Goal: Information Seeking & Learning: Stay updated

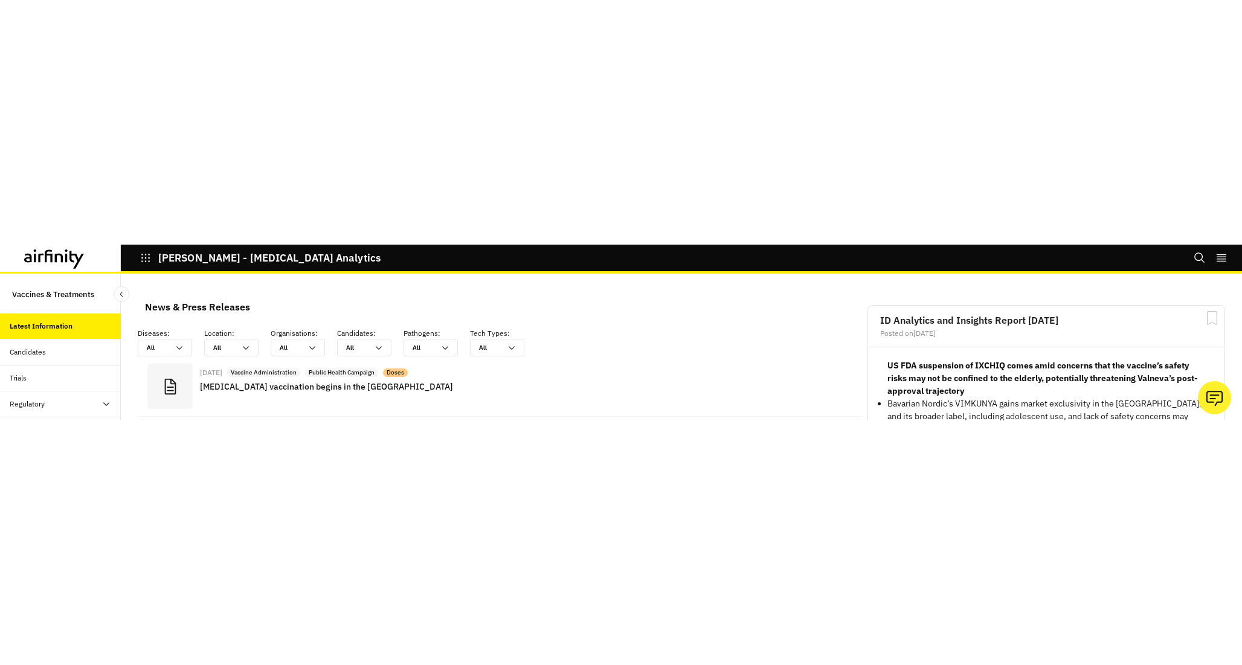
scroll to position [886, 362]
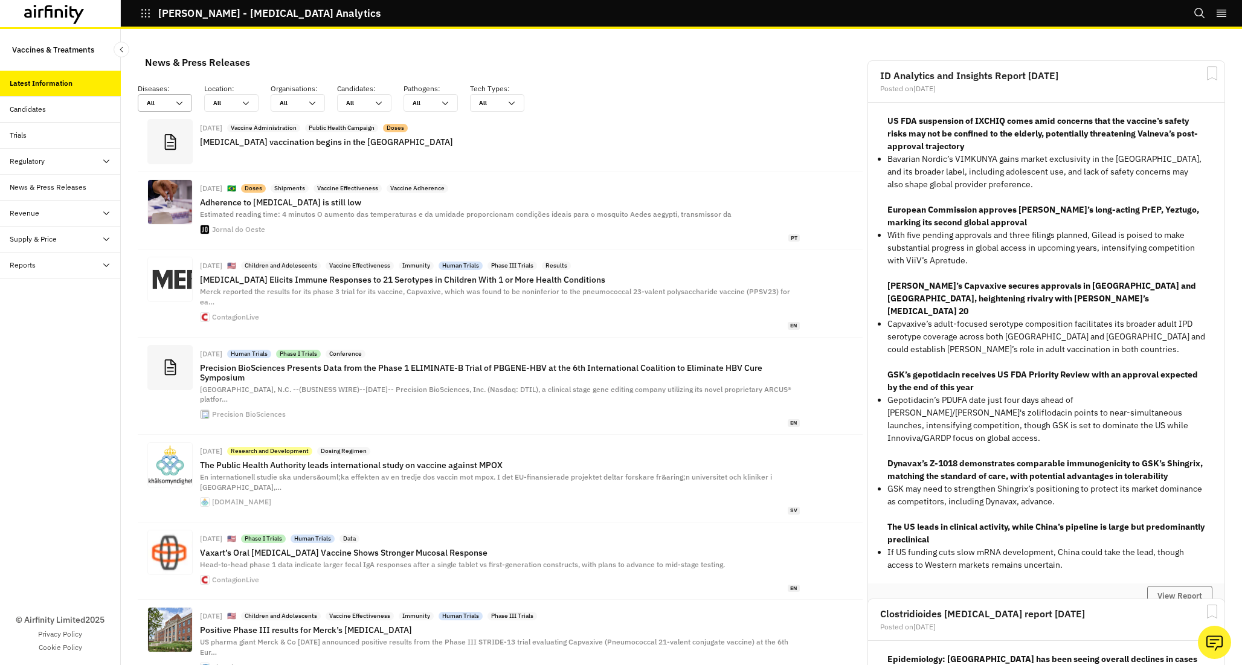
click at [163, 107] on div at bounding box center [158, 102] width 22 height 11
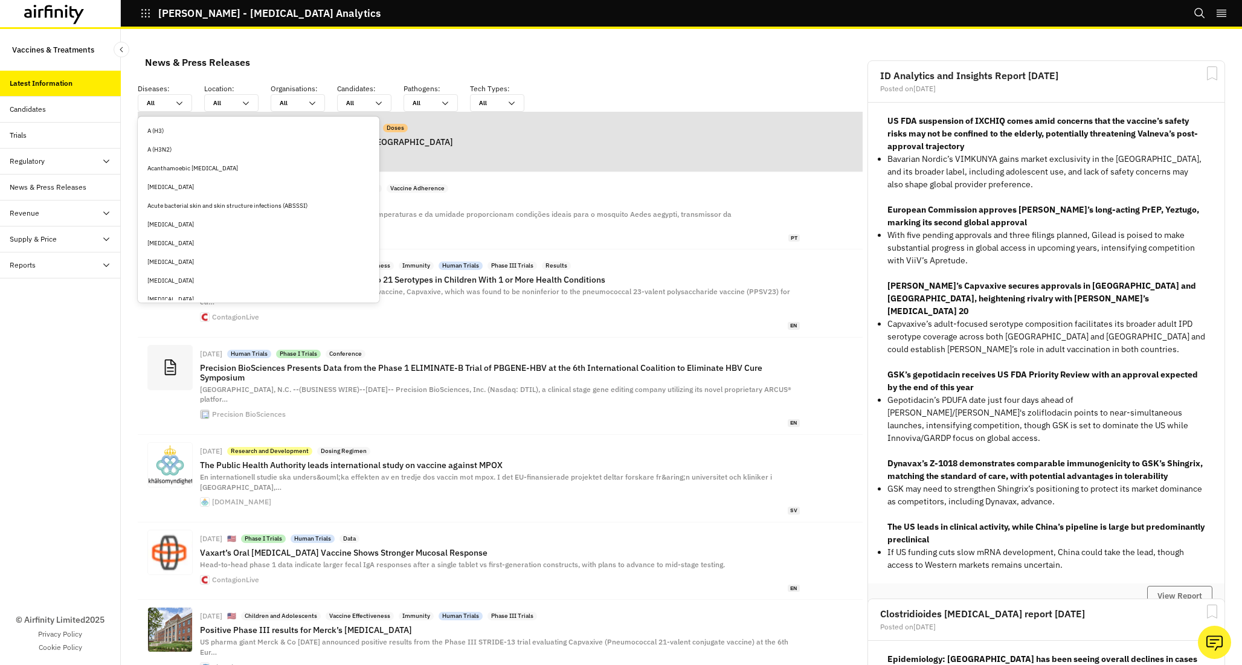
type input "m"
type input "me"
type input "mea"
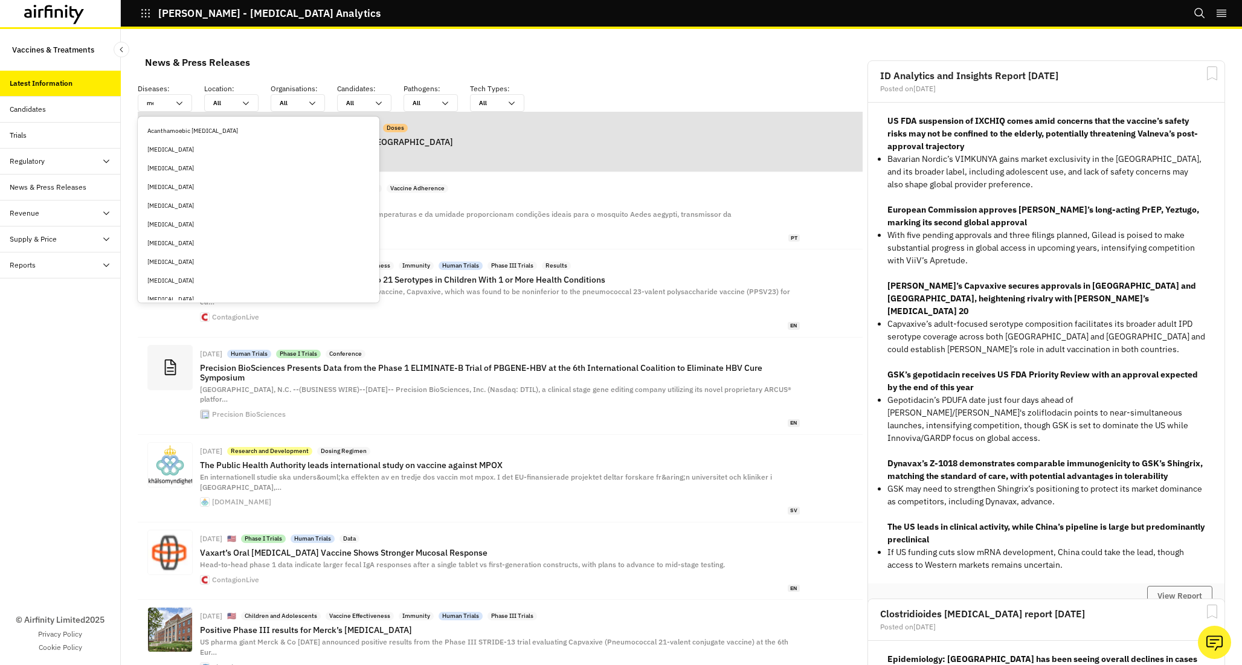
type input "mea"
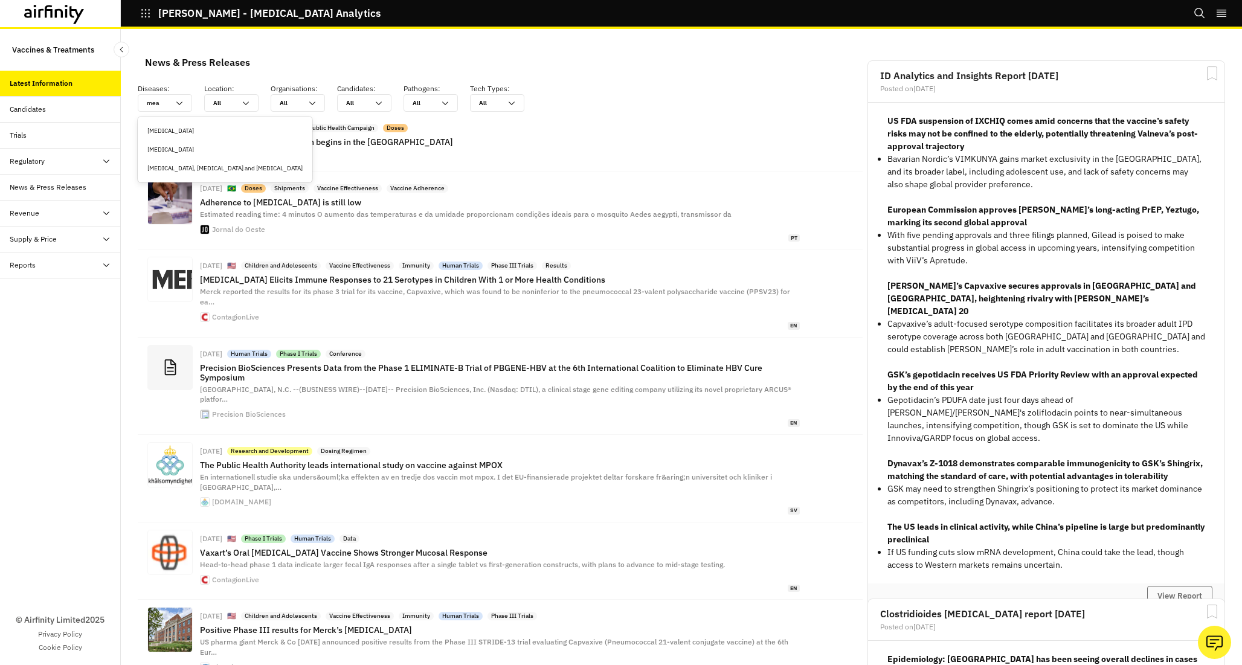
click at [170, 146] on div "[MEDICAL_DATA]" at bounding box center [224, 149] width 155 height 9
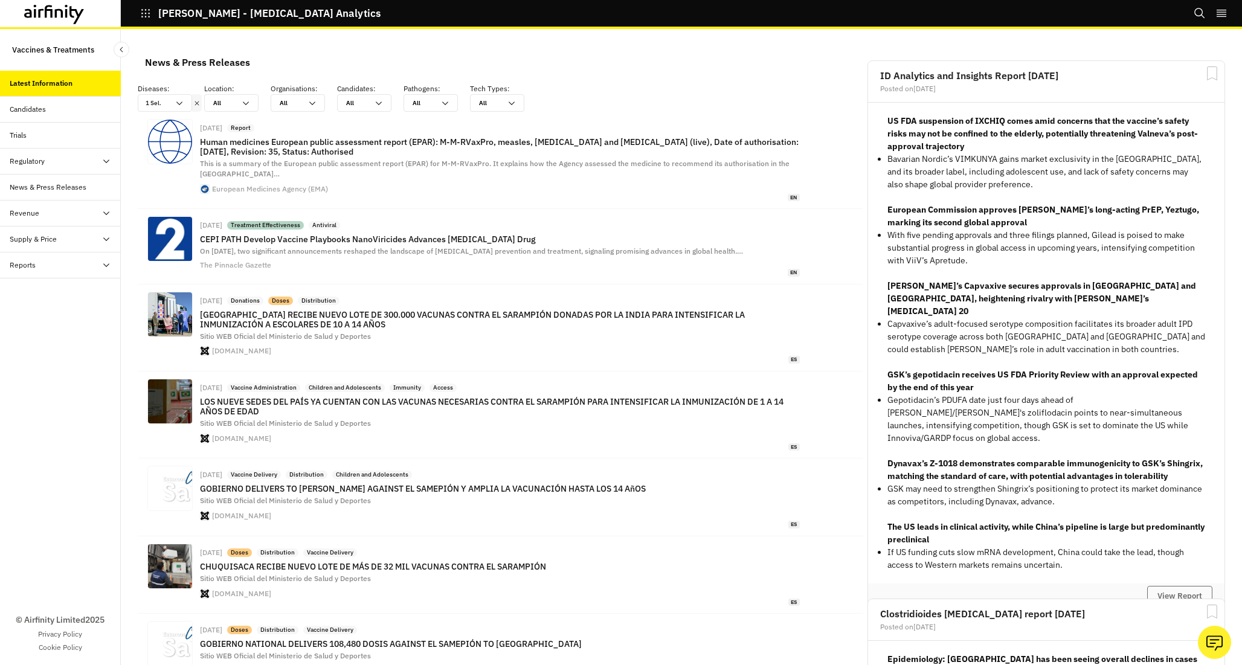
scroll to position [909, 362]
click at [181, 103] on icon at bounding box center [180, 103] width 10 height 10
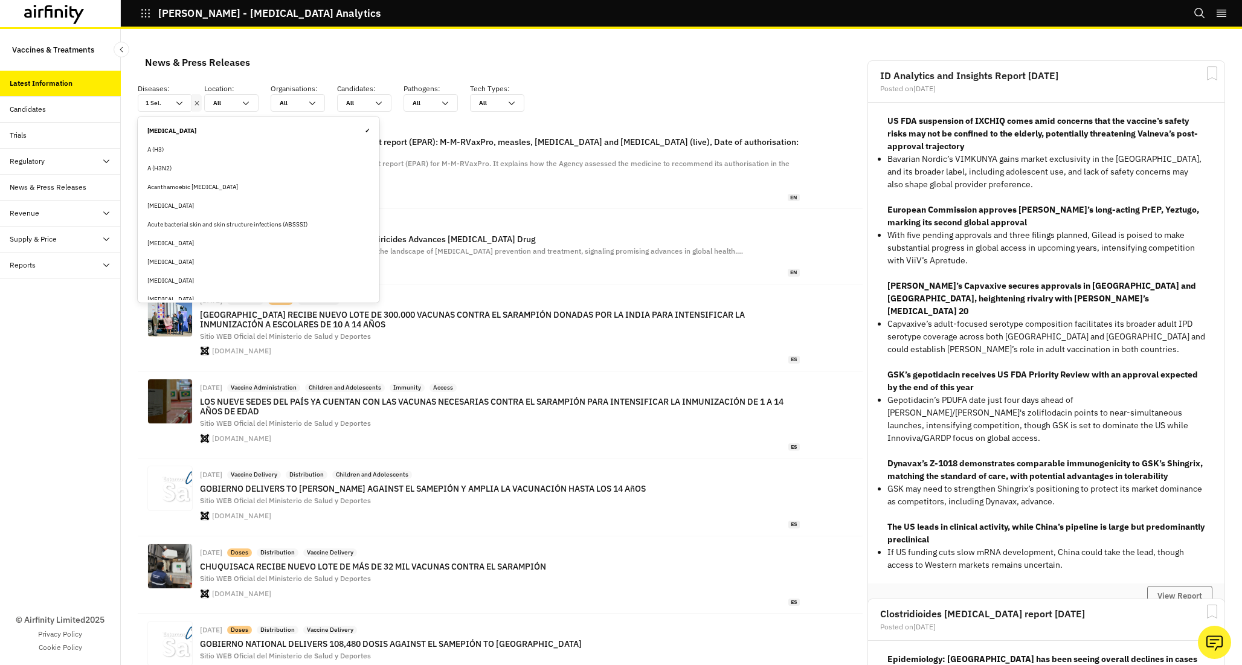
click at [280, 132] on div "[MEDICAL_DATA] ✓" at bounding box center [258, 130] width 222 height 9
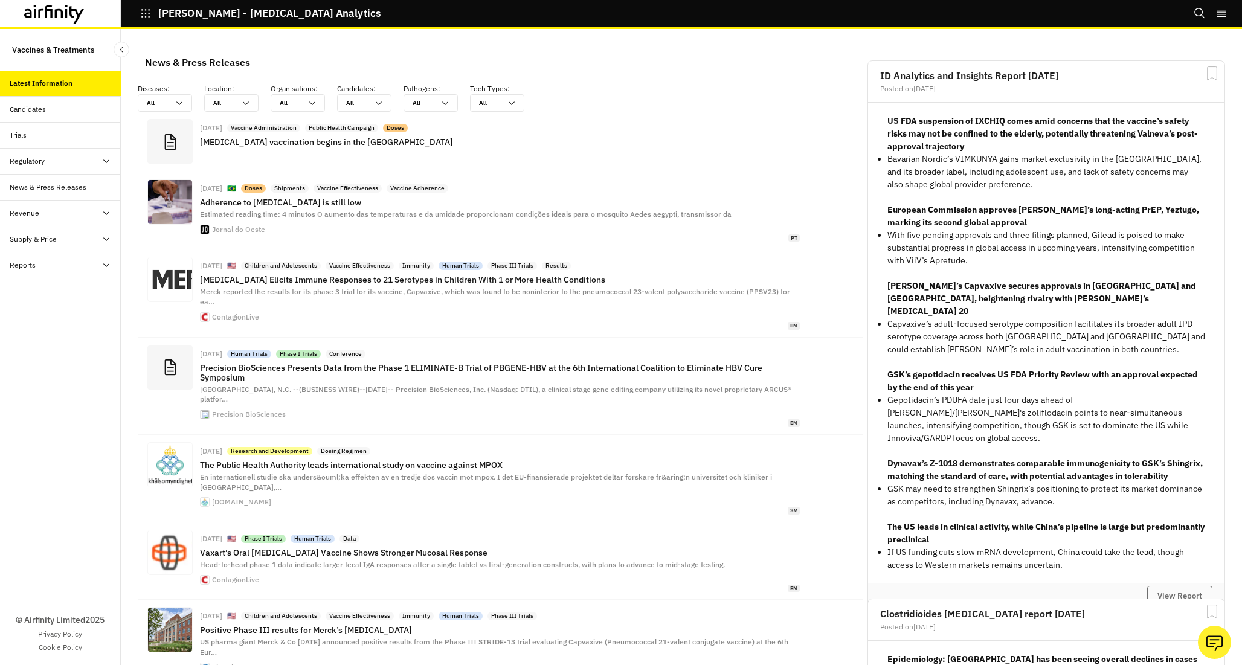
scroll to position [886, 362]
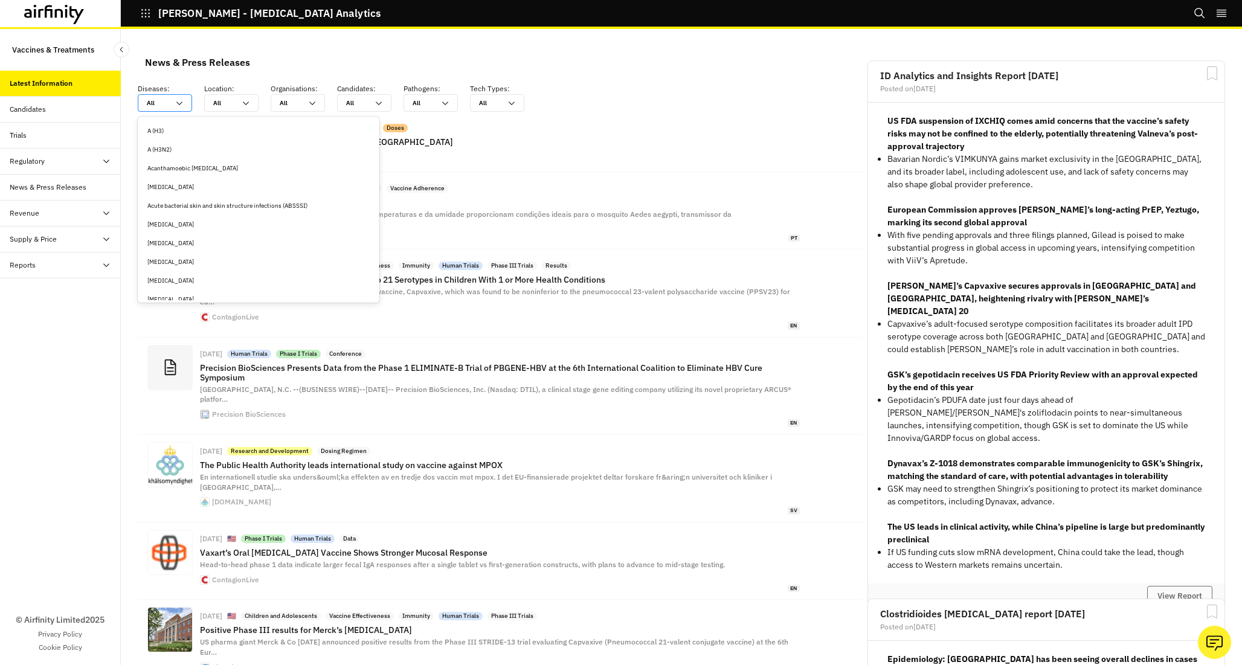
click at [178, 100] on icon at bounding box center [180, 103] width 10 height 10
type input "m"
type input "me"
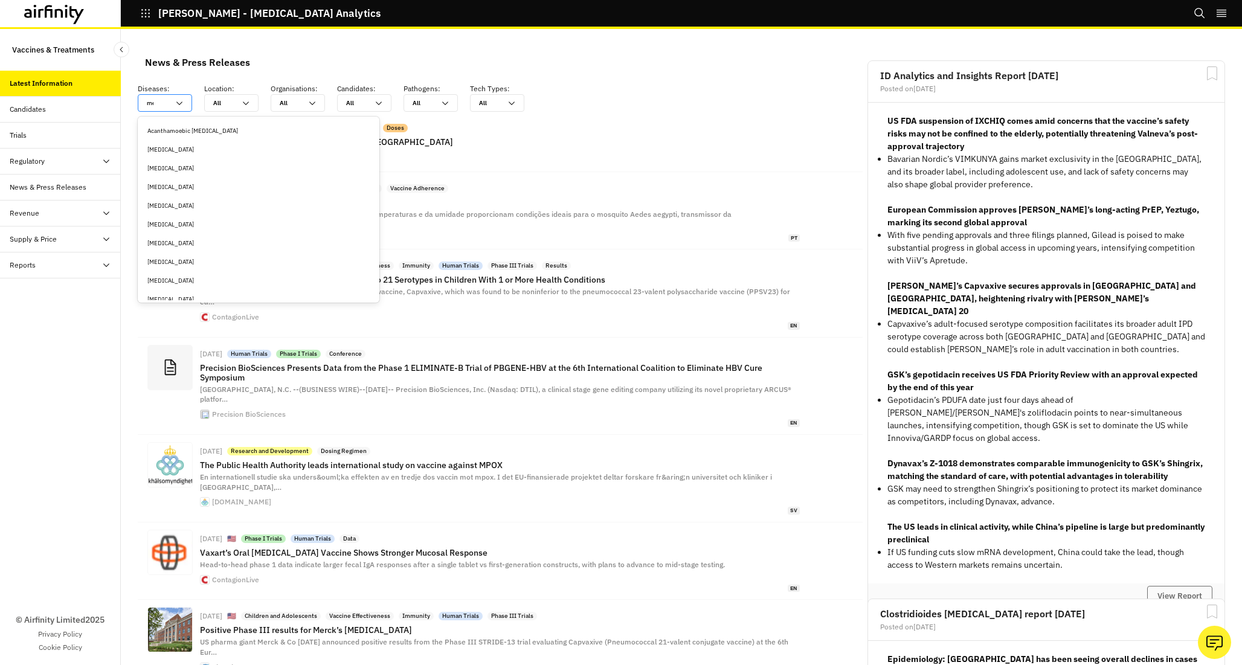
type input "mea"
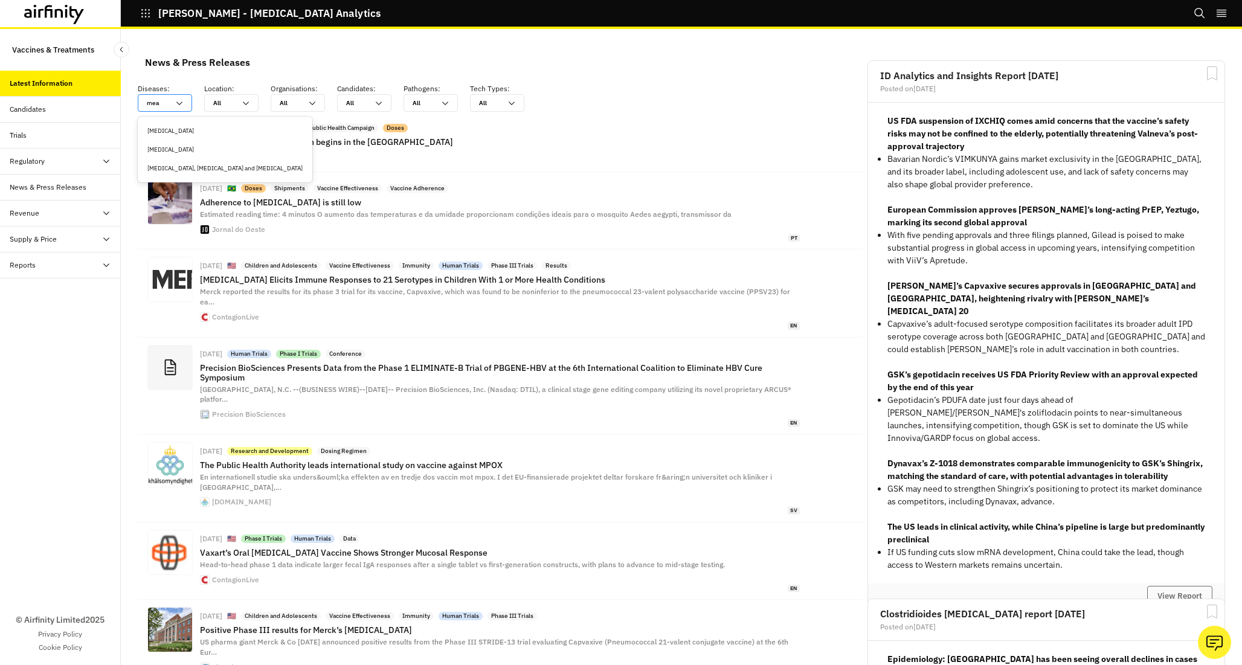
type input "meas"
click at [186, 153] on div "[MEDICAL_DATA], [MEDICAL_DATA] and [MEDICAL_DATA]" at bounding box center [224, 149] width 155 height 9
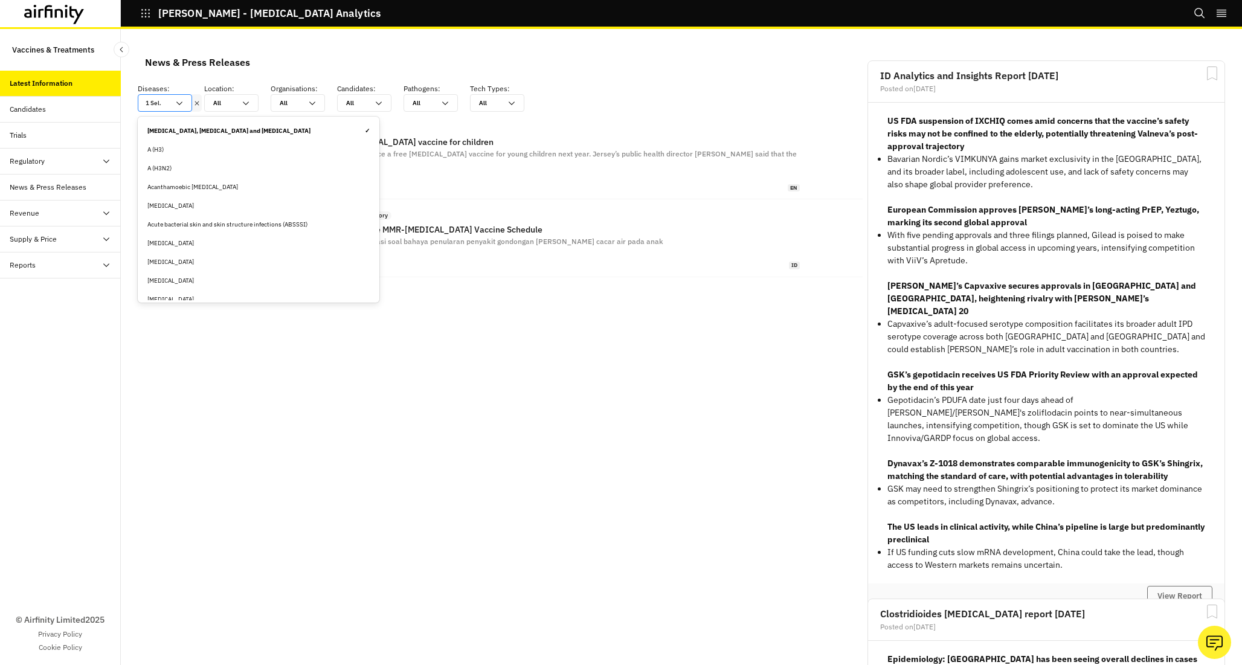
click at [165, 105] on div at bounding box center [166, 102] width 6 height 11
click at [169, 105] on div "1 Sel." at bounding box center [156, 103] width 36 height 16
click at [174, 100] on div "1 Sel." at bounding box center [156, 103] width 36 height 16
click at [443, 175] on div "News & Press Releases Diseases : option [MEDICAL_DATA], [MEDICAL_DATA] and [MED…" at bounding box center [500, 409] width 730 height 737
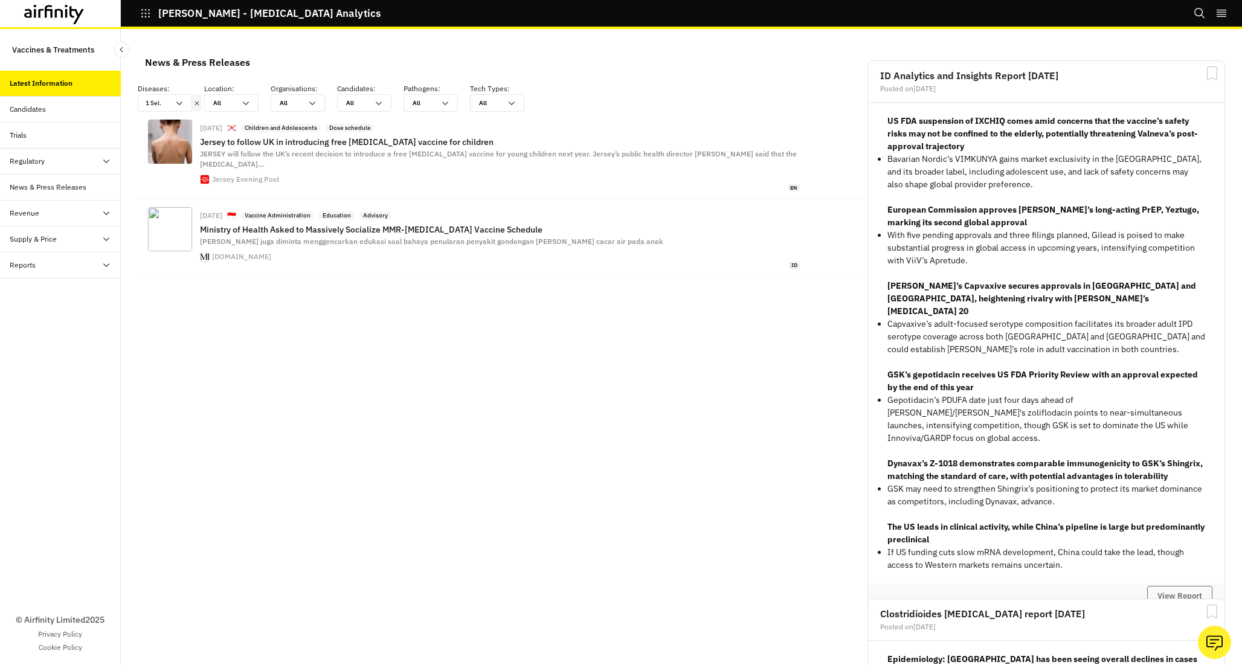
click at [662, 50] on div "News & Press Releases" at bounding box center [500, 62] width 730 height 28
click at [167, 104] on div at bounding box center [166, 102] width 6 height 11
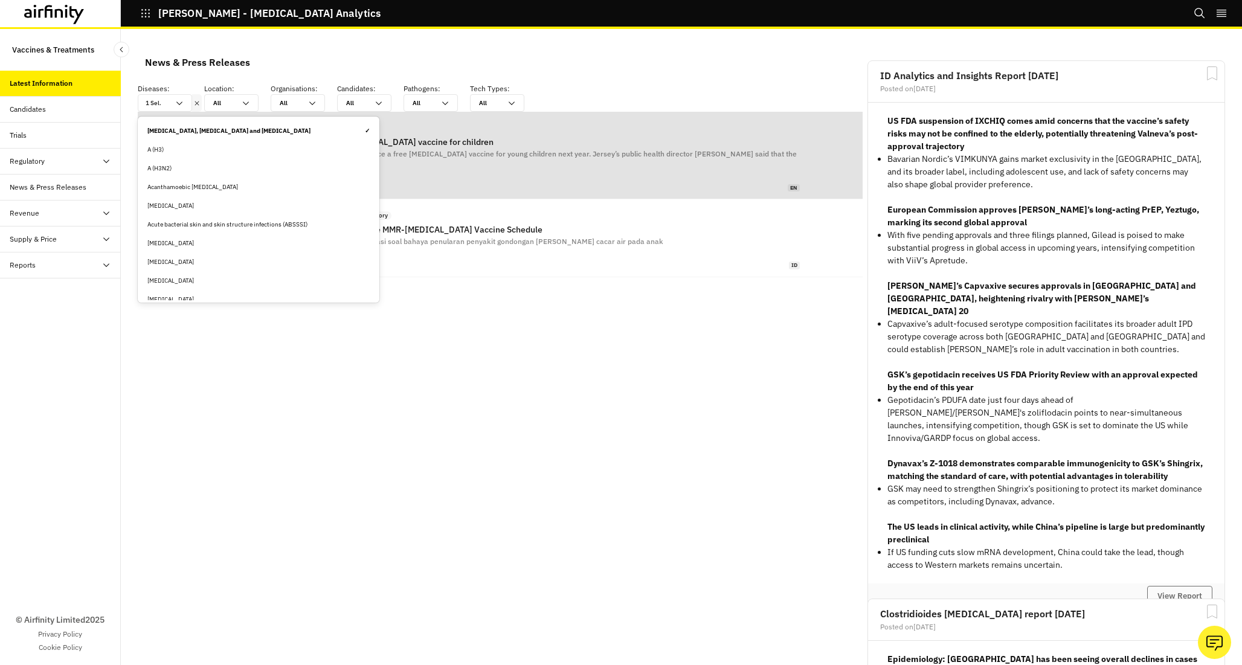
paste input "[MEDICAL_DATA]"
type input "[MEDICAL_DATA]"
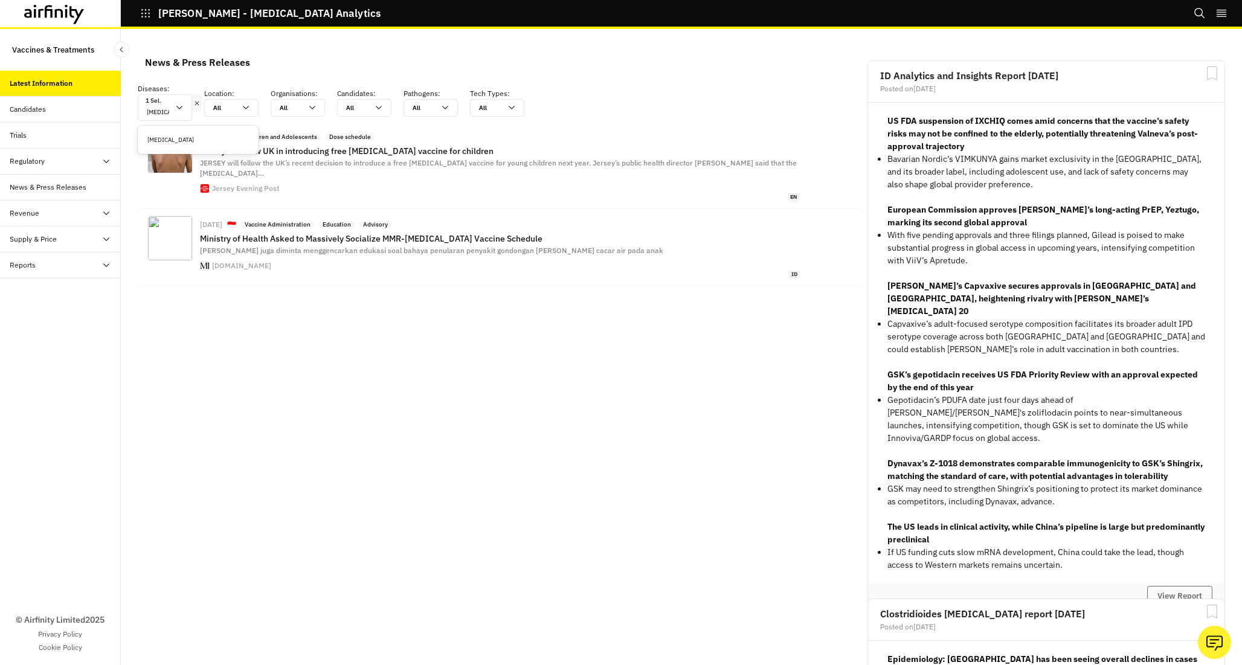
click at [175, 142] on div "[MEDICAL_DATA]" at bounding box center [197, 139] width 101 height 9
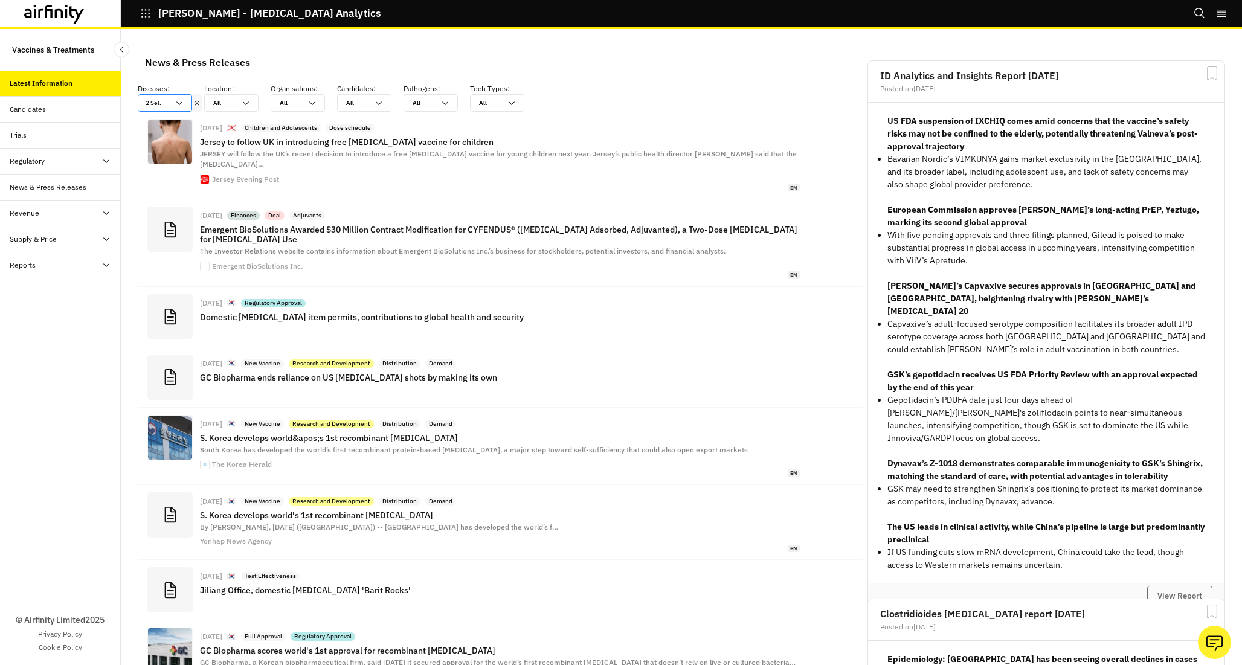
scroll to position [841, 362]
click at [181, 104] on icon at bounding box center [180, 103] width 10 height 10
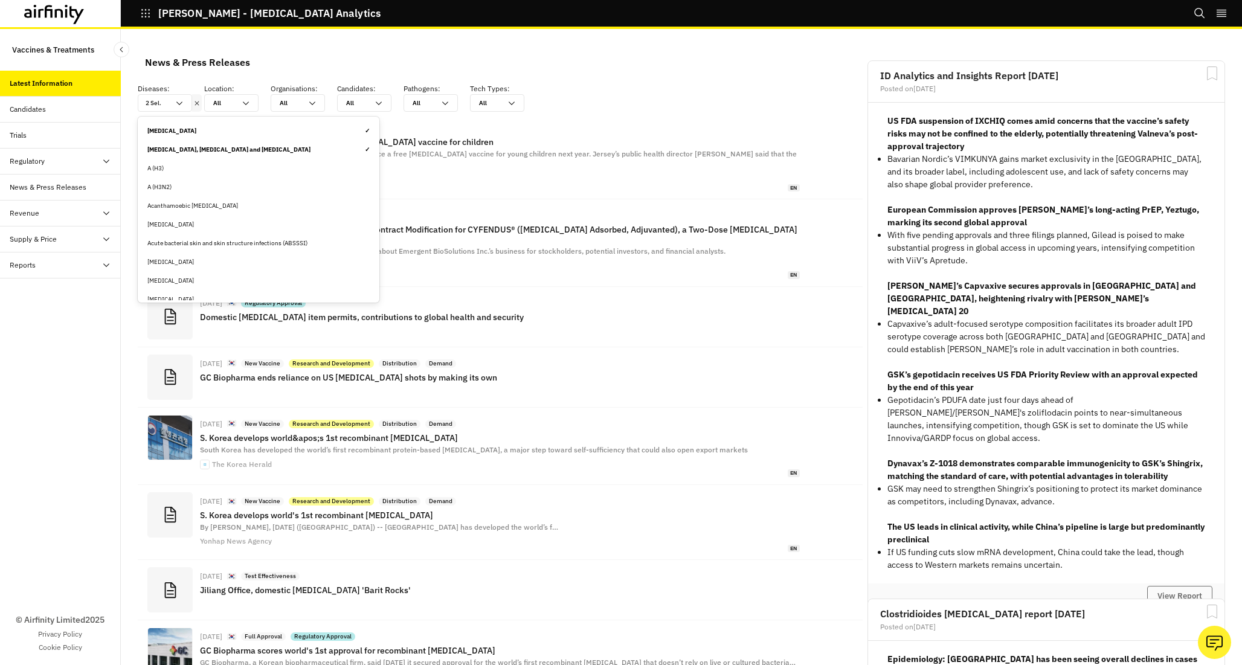
click at [178, 150] on div "[MEDICAL_DATA], [MEDICAL_DATA] and [MEDICAL_DATA] ✓" at bounding box center [258, 149] width 222 height 9
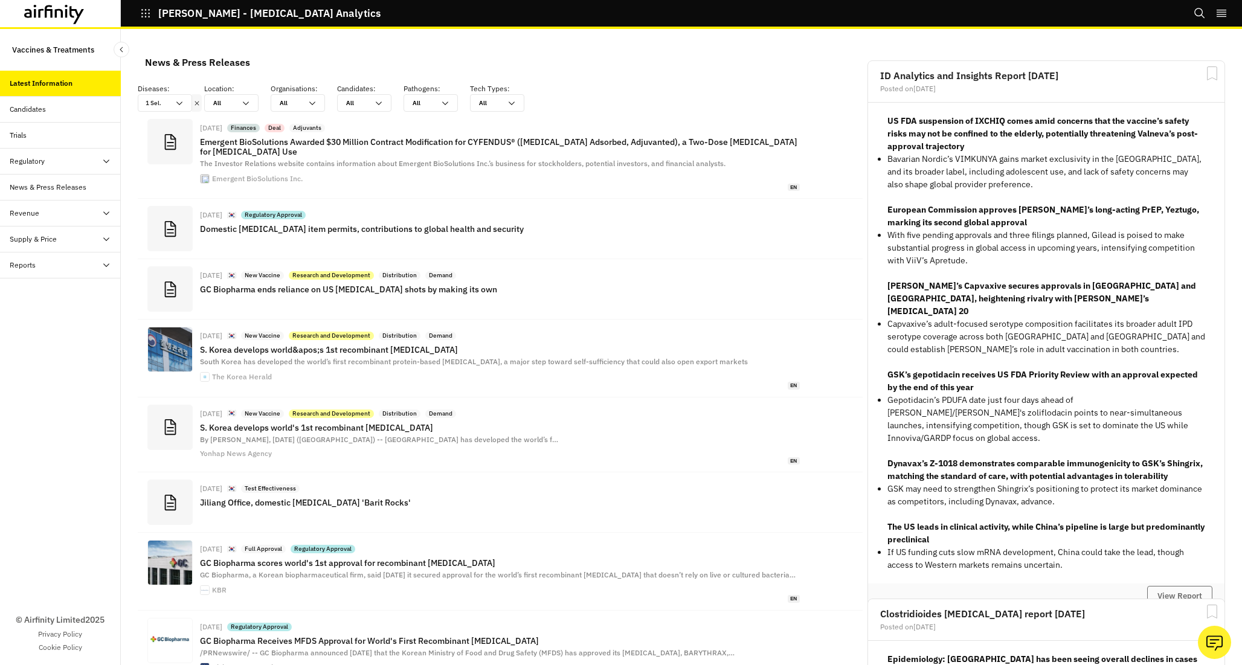
scroll to position [1, 1]
click at [163, 104] on input "text" at bounding box center [163, 102] width 1 height 9
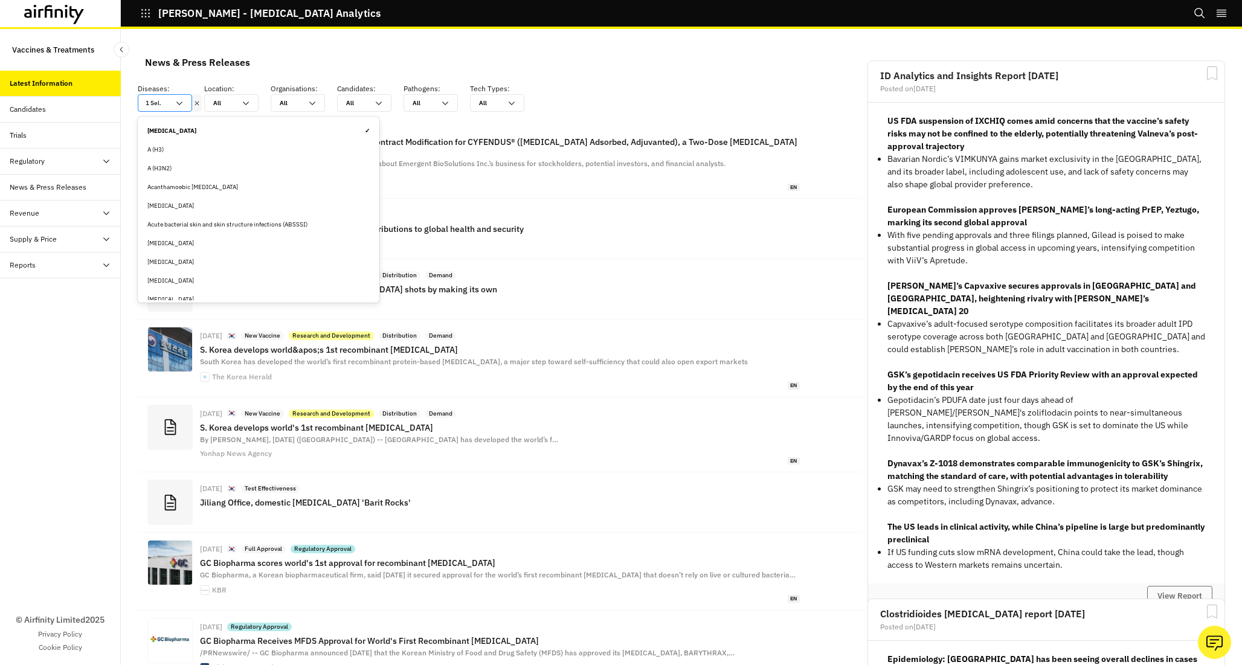
paste input "[MEDICAL_DATA]"
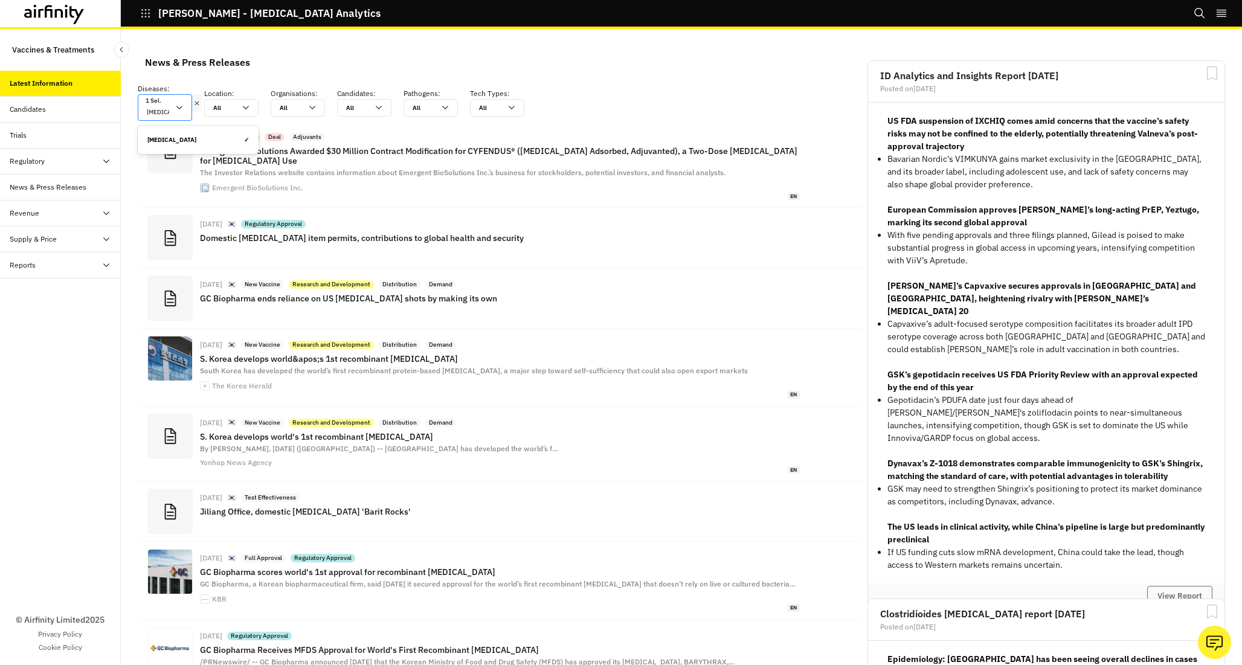
scroll to position [850, 362]
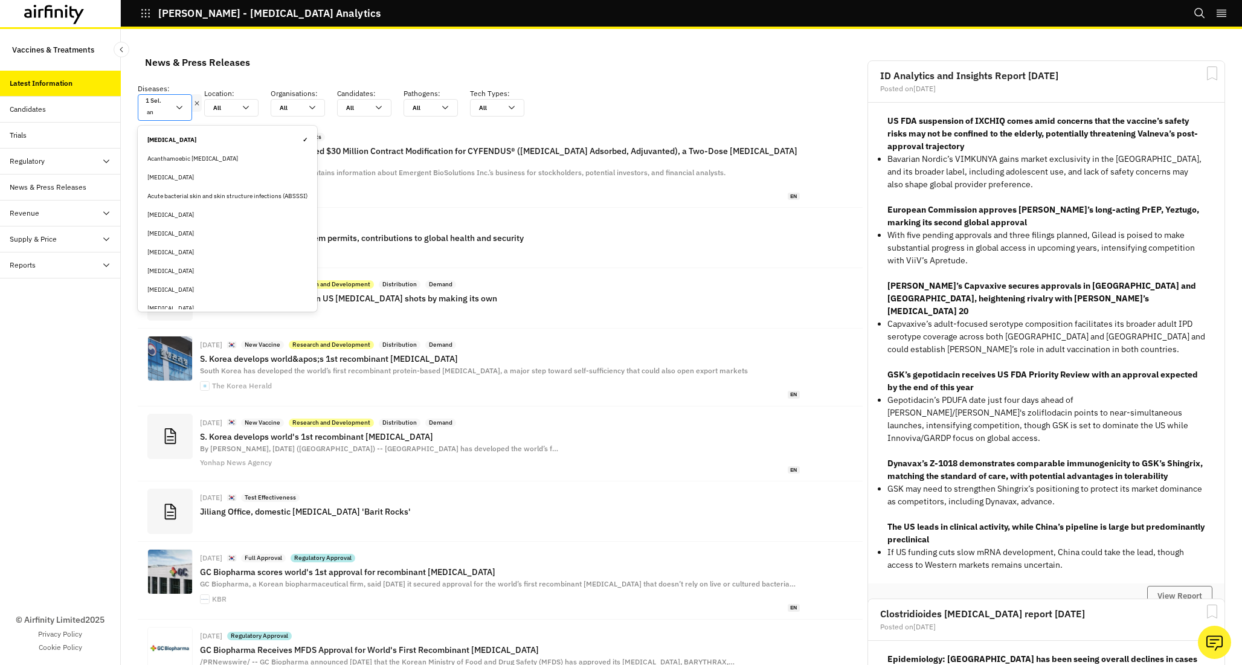
type input "a"
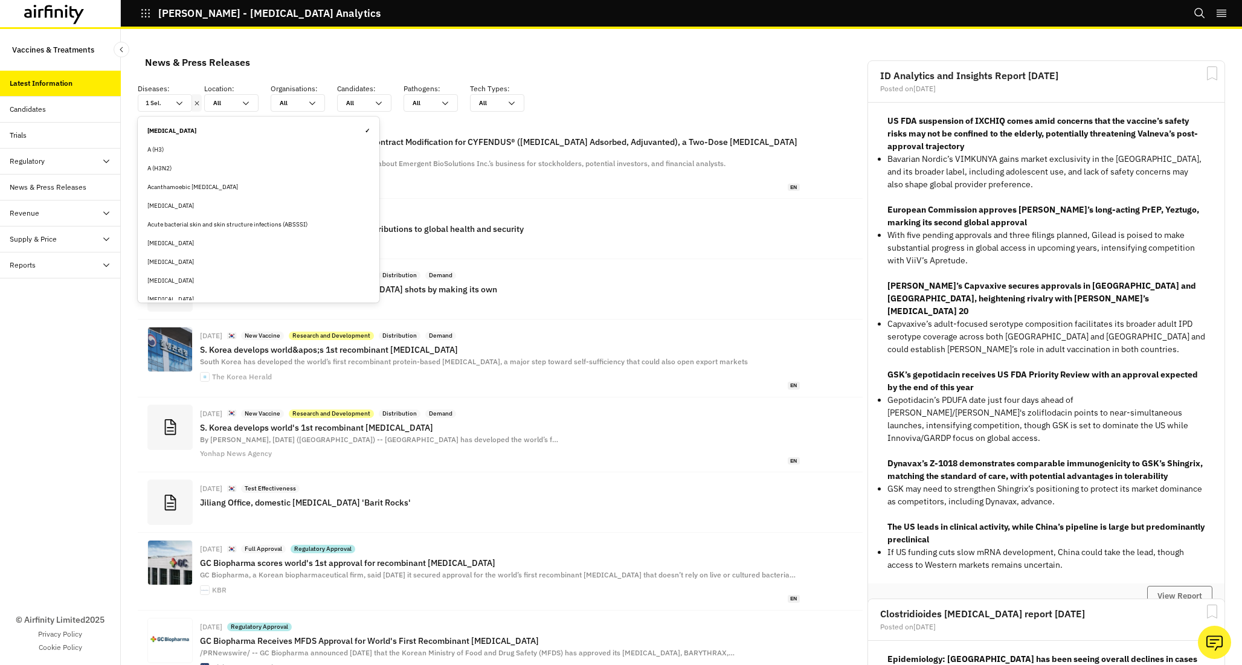
click at [275, 54] on div "News & Press Releases" at bounding box center [500, 62] width 730 height 28
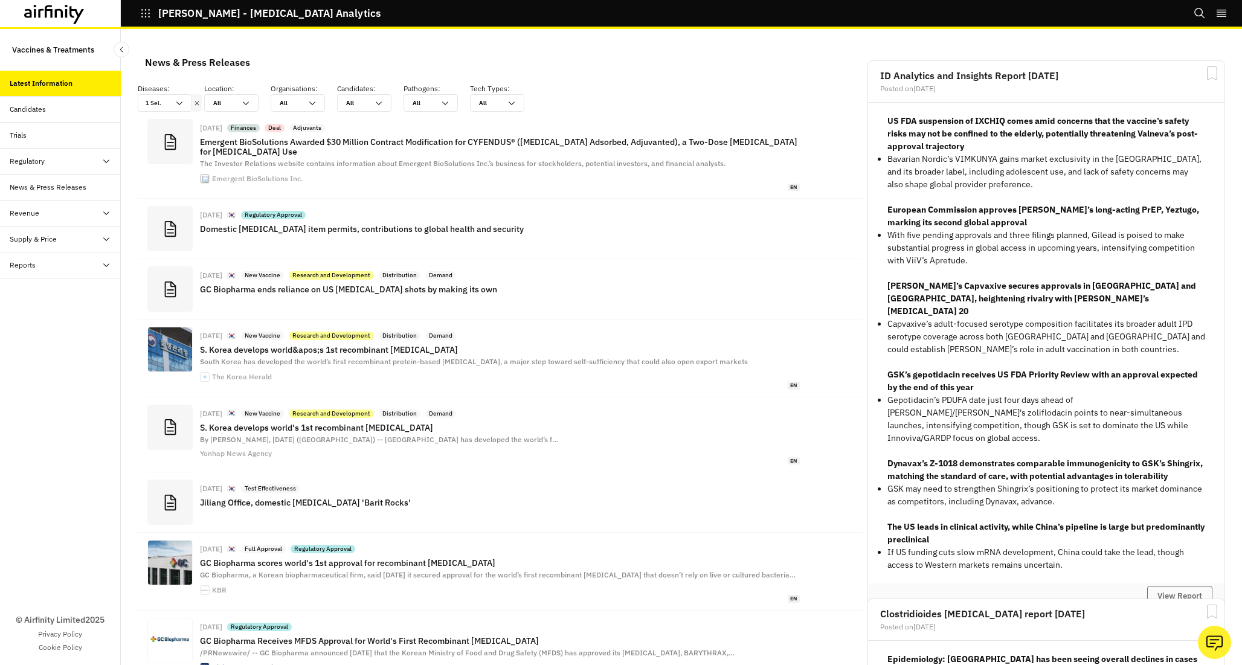
scroll to position [0, 0]
click at [243, 105] on icon at bounding box center [246, 103] width 10 height 10
click at [283, 50] on div "News & Press Releases" at bounding box center [500, 62] width 730 height 28
click at [160, 101] on div "1 Sel." at bounding box center [156, 103] width 36 height 16
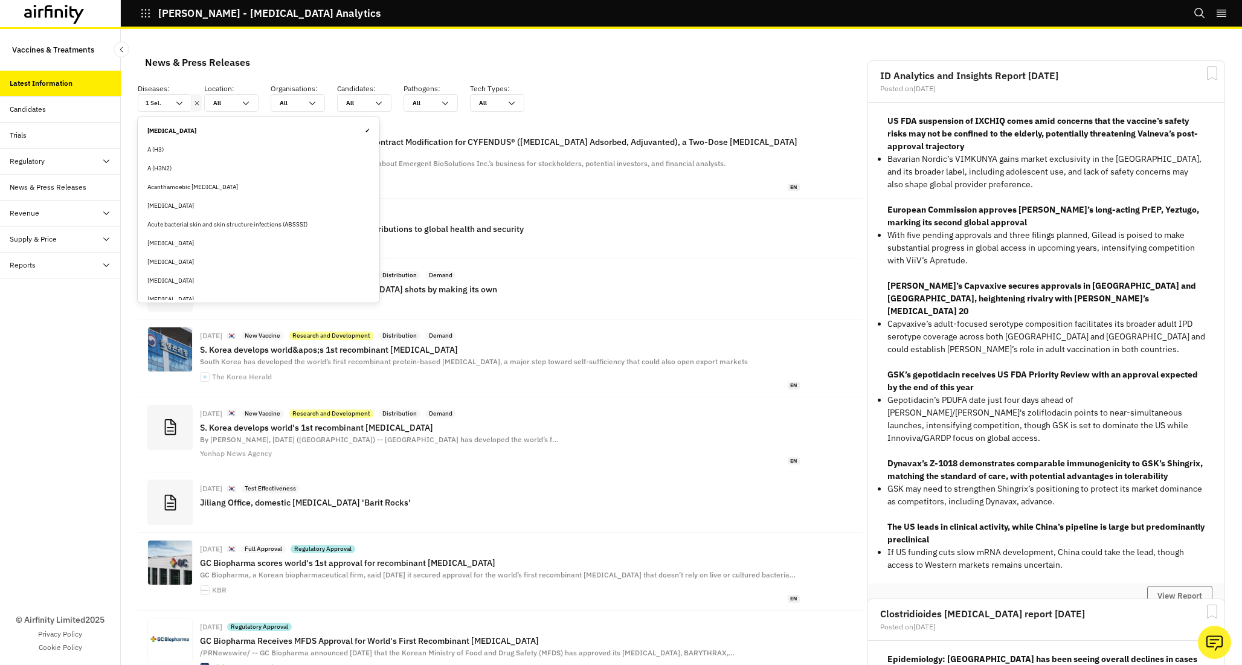
click at [197, 130] on div "[MEDICAL_DATA] ✓" at bounding box center [258, 130] width 222 height 9
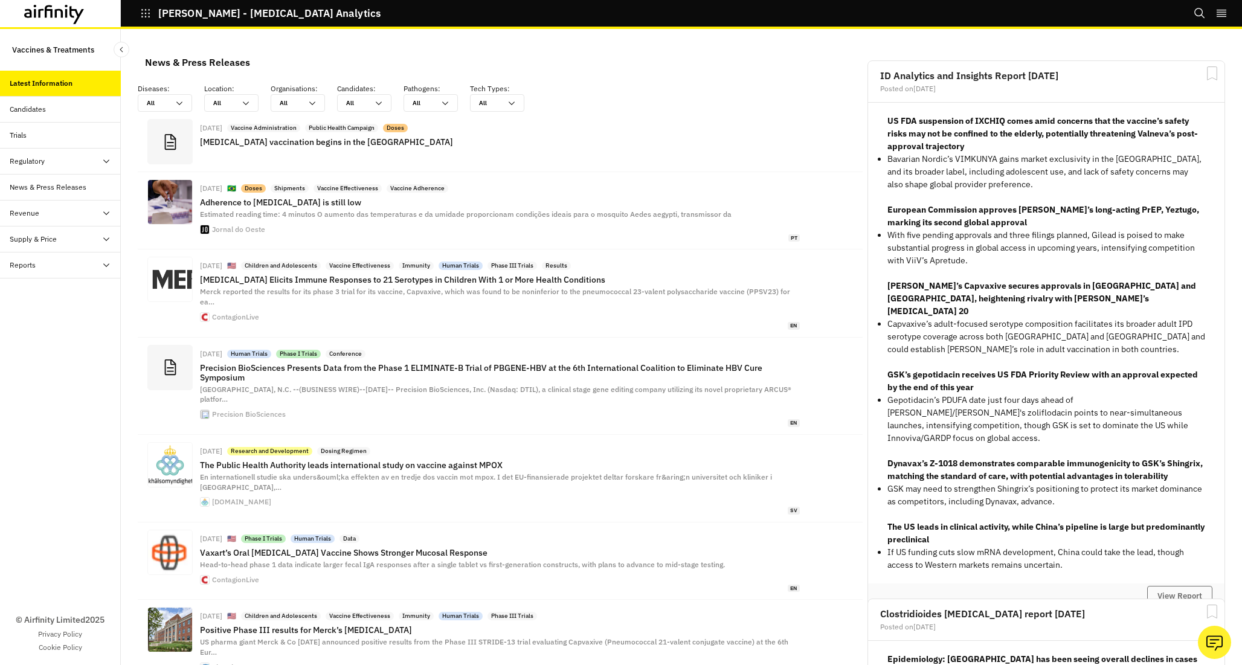
click at [341, 63] on div "News & Press Releases" at bounding box center [500, 62] width 730 height 28
click at [178, 105] on icon at bounding box center [180, 103] width 10 height 10
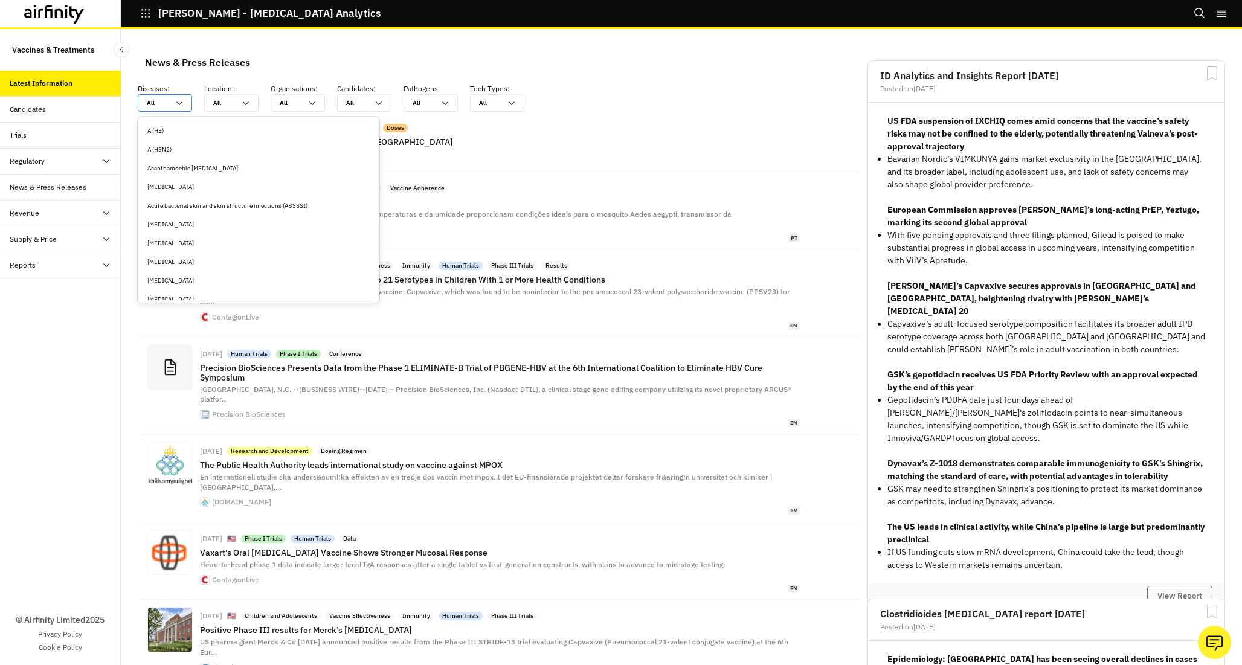
type input "e"
type input "eb"
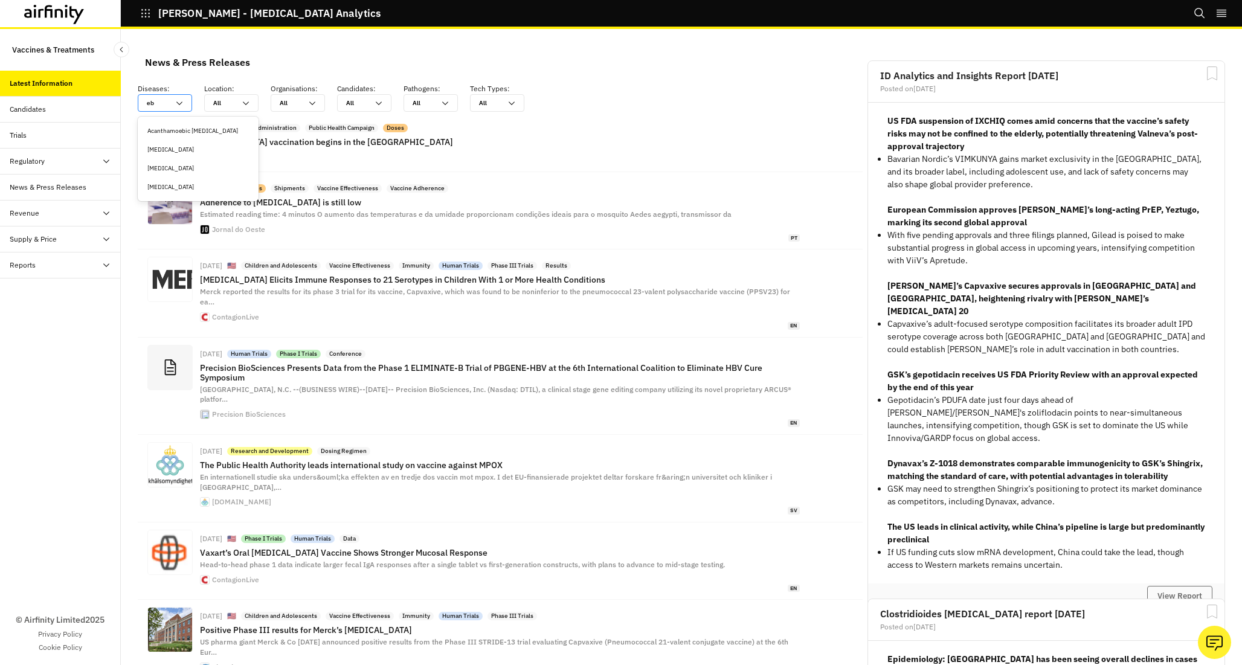
type input "ebo"
click at [170, 125] on div "[MEDICAL_DATA]" at bounding box center [198, 130] width 116 height 19
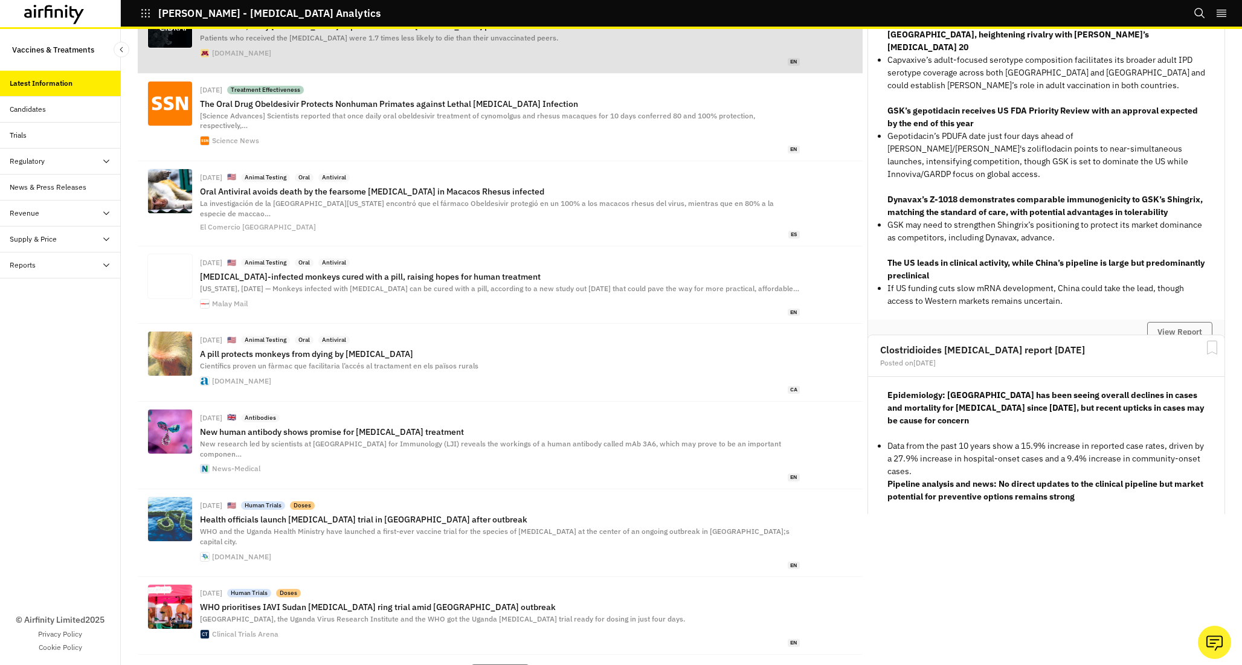
scroll to position [0, 0]
